Goal: Task Accomplishment & Management: Manage account settings

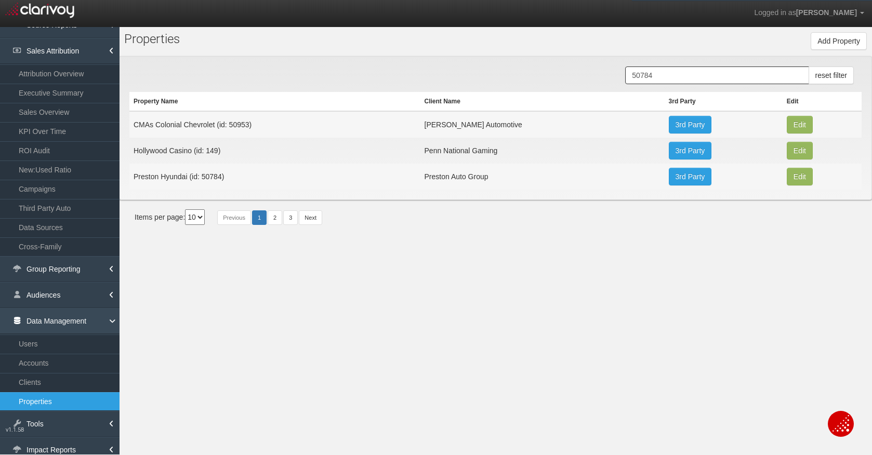
scroll to position [23, 0]
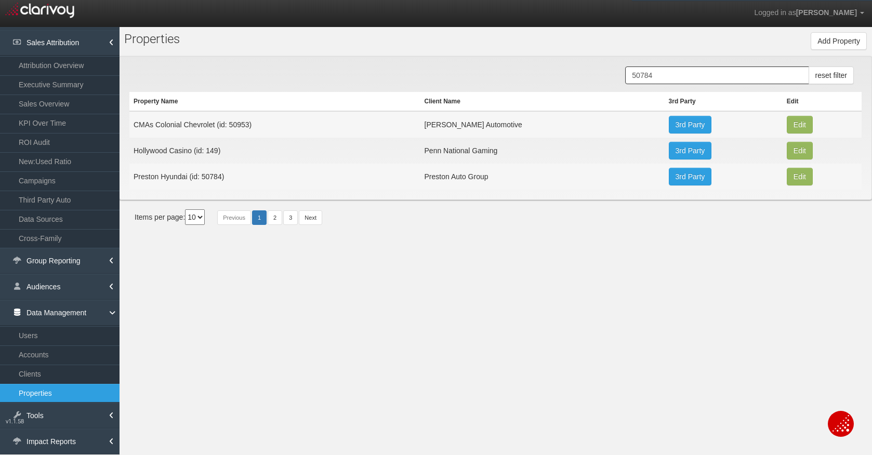
click at [51, 392] on link "Properties" at bounding box center [59, 393] width 119 height 19
drag, startPoint x: 689, startPoint y: 75, endPoint x: 535, endPoint y: 58, distance: 154.7
click at [535, 58] on div "50784 reset filter Property Name Client Name 3rd Party Edit CMAs Colonial Chevr…" at bounding box center [495, 128] width 753 height 144
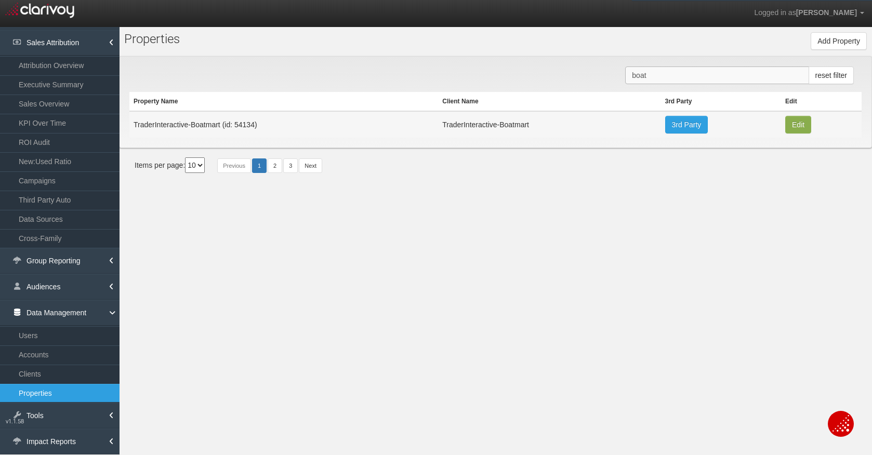
type input "boat"
click at [794, 124] on button "Edit" at bounding box center [798, 125] width 26 height 18
type input "TraderInteractive-Boatmart"
type input "54134"
type input "09d61b0aae3d8508041fc66cbfef5deee72a87c5"
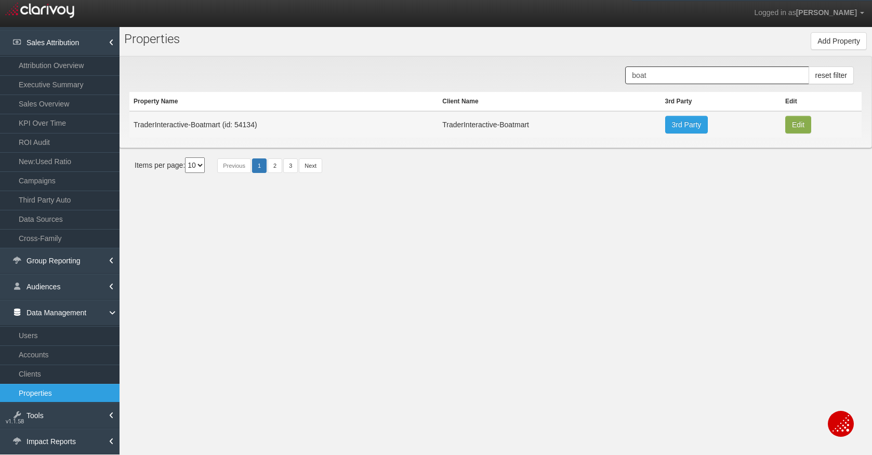
select select "6813e372e3a1e7ee26442312"
select select "string:USD"
type input "[STREET_ADDRESS]"
type input "[GEOGRAPHIC_DATA]"
type input "GA"
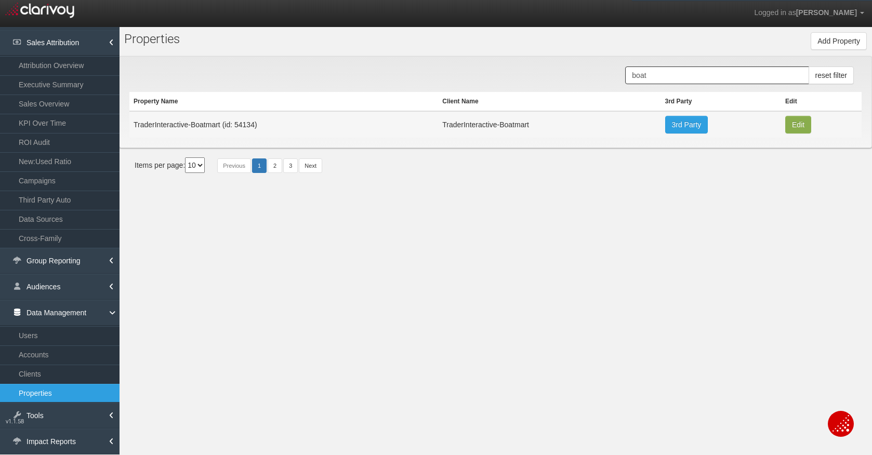
type input "30319"
type input "33.913779"
type input "-84.34260599999999"
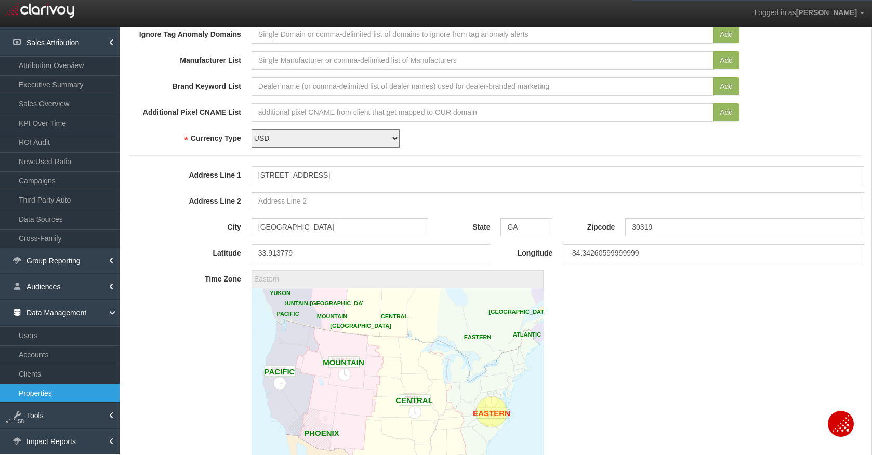
scroll to position [416, 0]
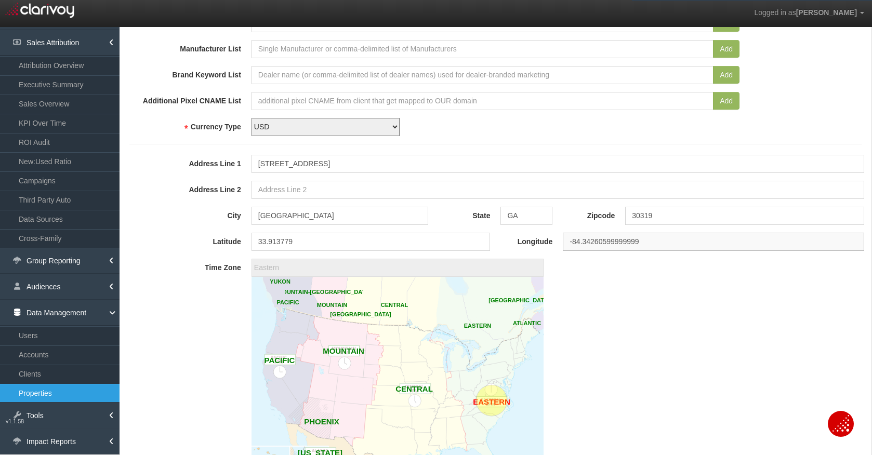
click at [647, 239] on input "-84.34260599999999" at bounding box center [713, 242] width 301 height 18
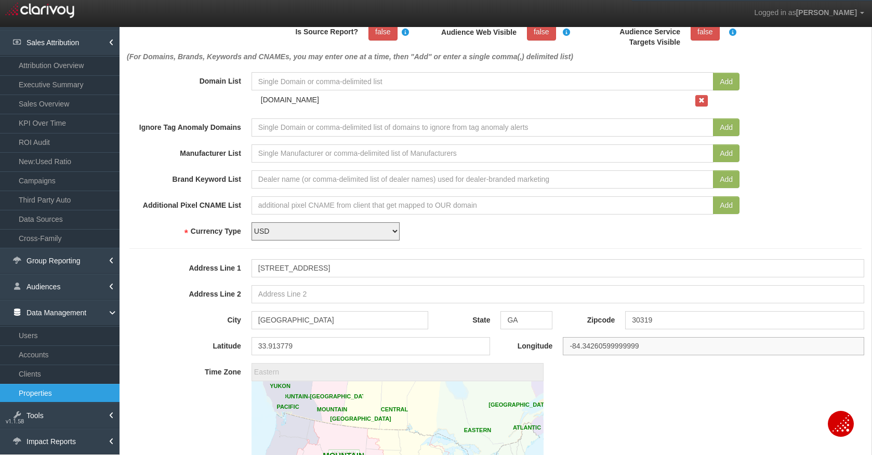
scroll to position [312, 0]
drag, startPoint x: 343, startPoint y: 266, endPoint x: 307, endPoint y: 274, distance: 36.6
click at [307, 274] on input "[STREET_ADDRESS]" at bounding box center [557, 268] width 612 height 18
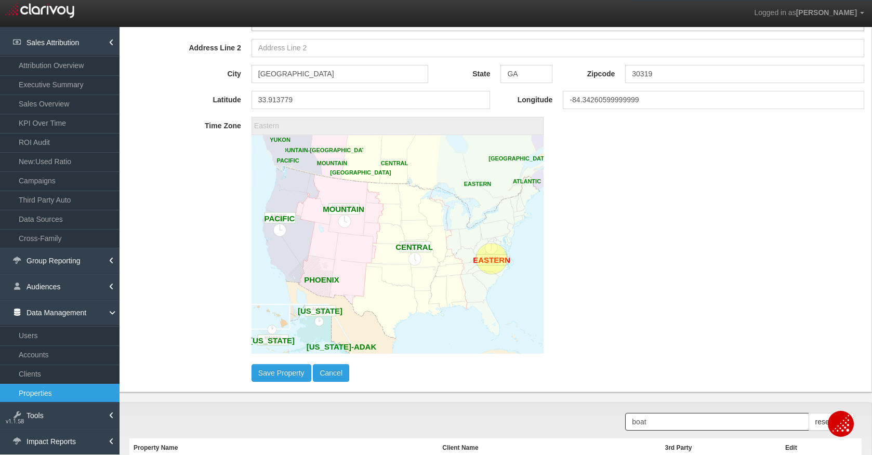
scroll to position [623, 0]
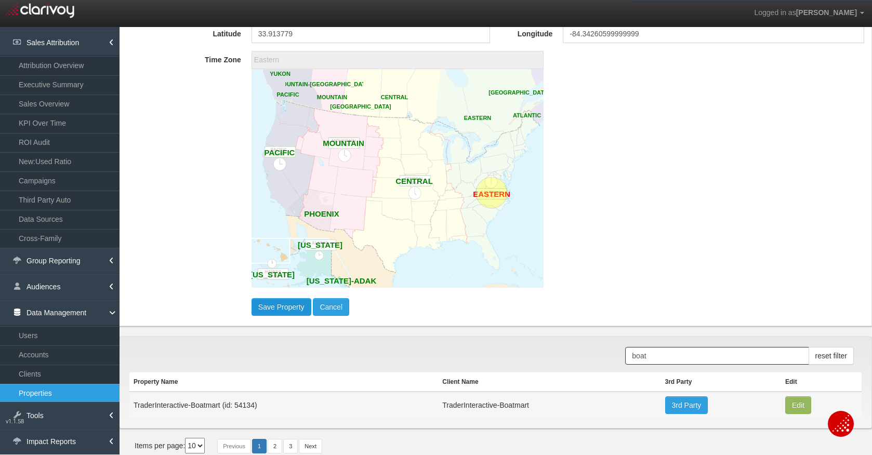
type input "[STREET_ADDRESS]"
click at [277, 307] on button "Save Property" at bounding box center [281, 307] width 60 height 18
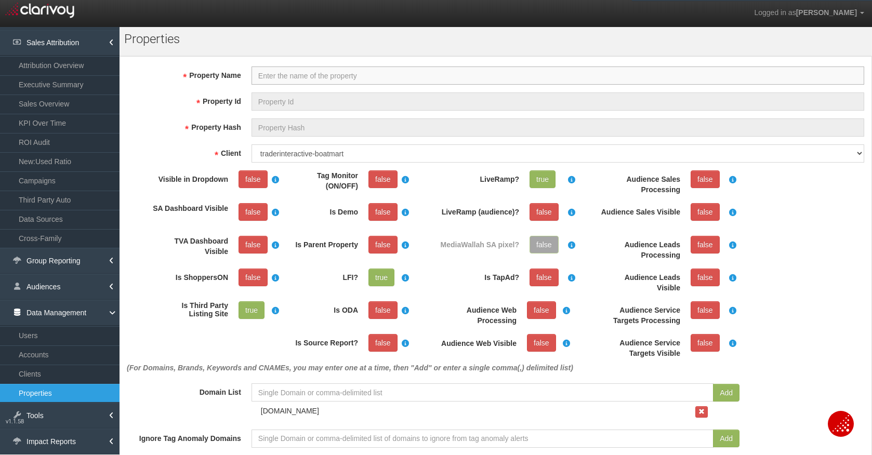
select select "?"
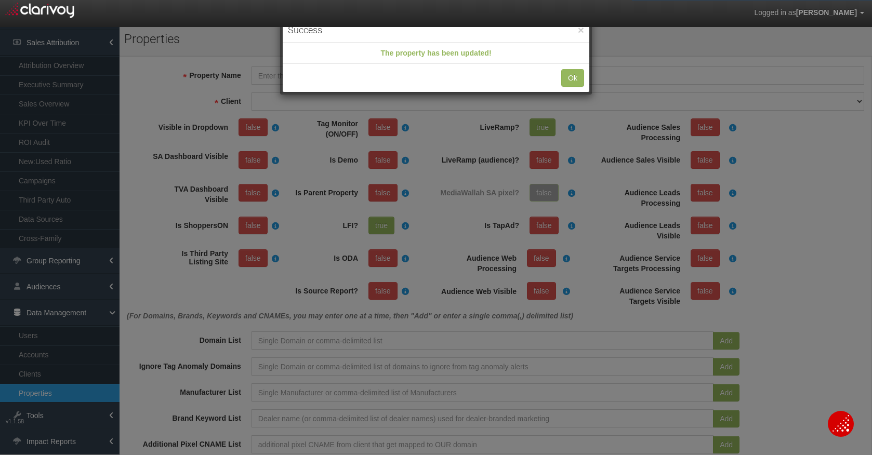
click at [800, 193] on div "× Success The property has been updated! Ok" at bounding box center [436, 227] width 872 height 455
